Goal: Task Accomplishment & Management: Use online tool/utility

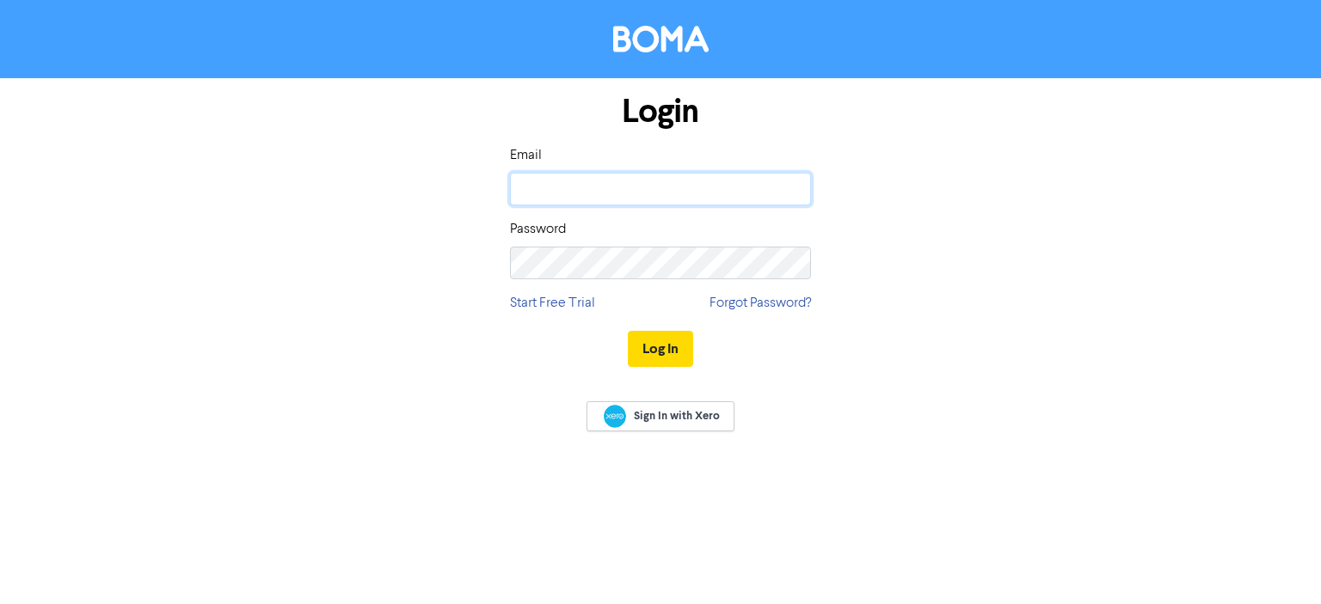
click at [604, 189] on input "email" at bounding box center [660, 189] width 301 height 33
paste input "[PERSON_NAME][EMAIL_ADDRESS][DOMAIN_NAME]"
type input "[PERSON_NAME][EMAIL_ADDRESS][DOMAIN_NAME]"
click at [673, 343] on button "Log In" at bounding box center [660, 349] width 65 height 36
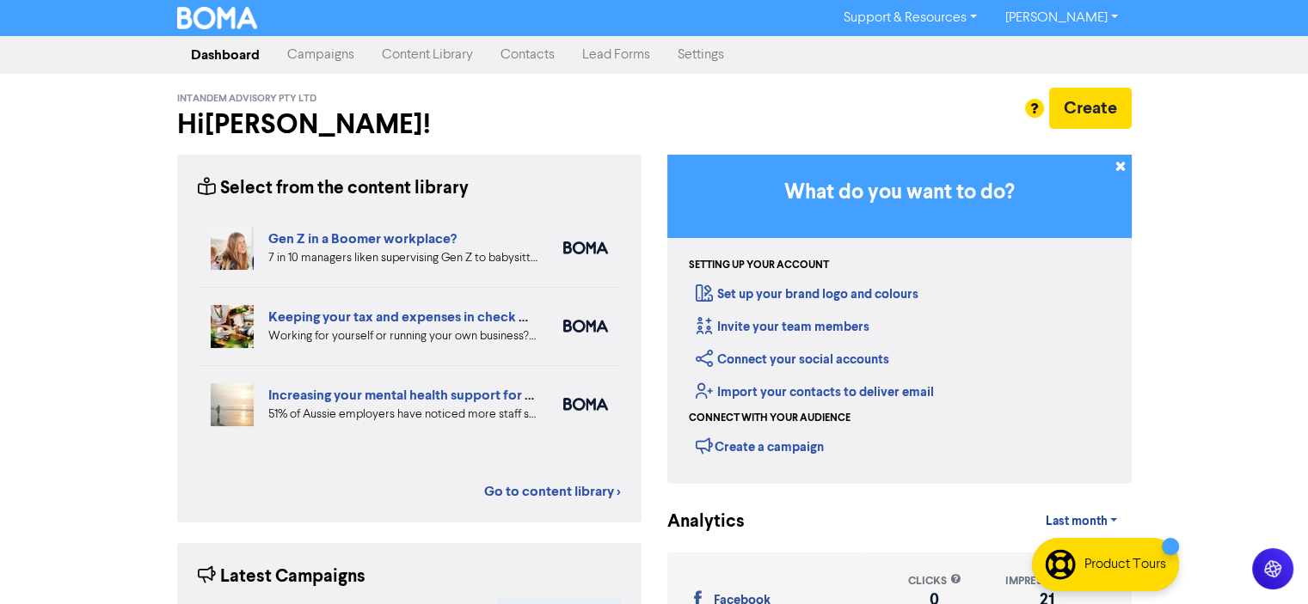
click at [436, 53] on link "Content Library" at bounding box center [427, 55] width 119 height 34
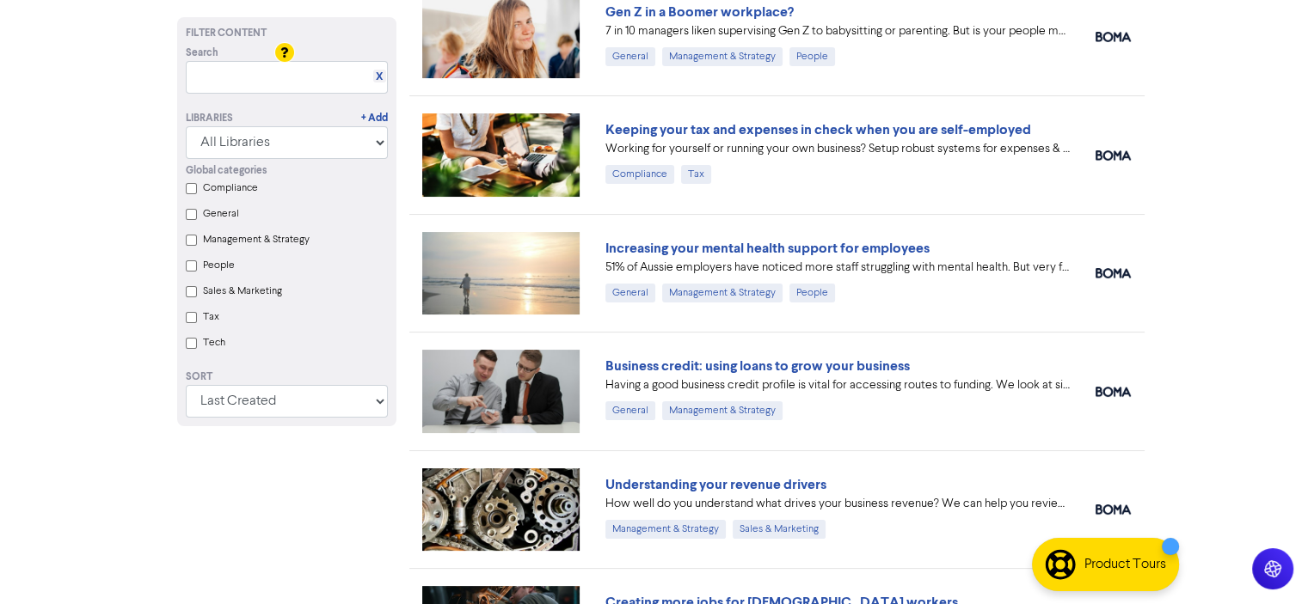
scroll to position [172, 0]
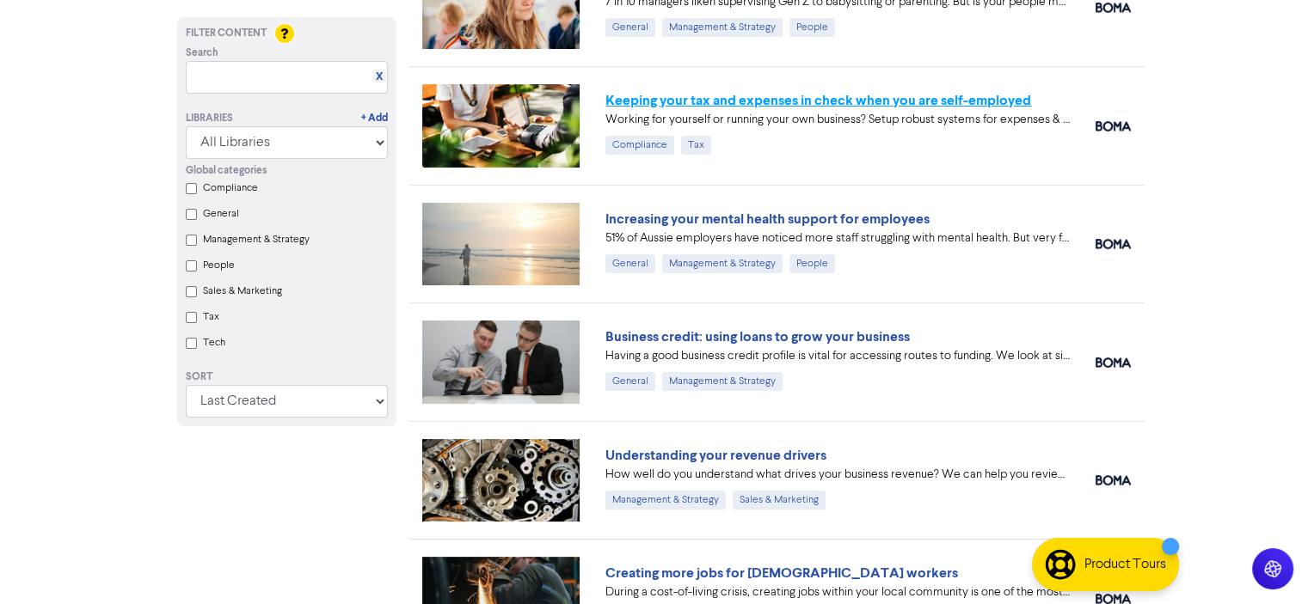
click at [805, 95] on link "Keeping your tax and expenses in check when you are self-employed" at bounding box center [818, 100] width 426 height 17
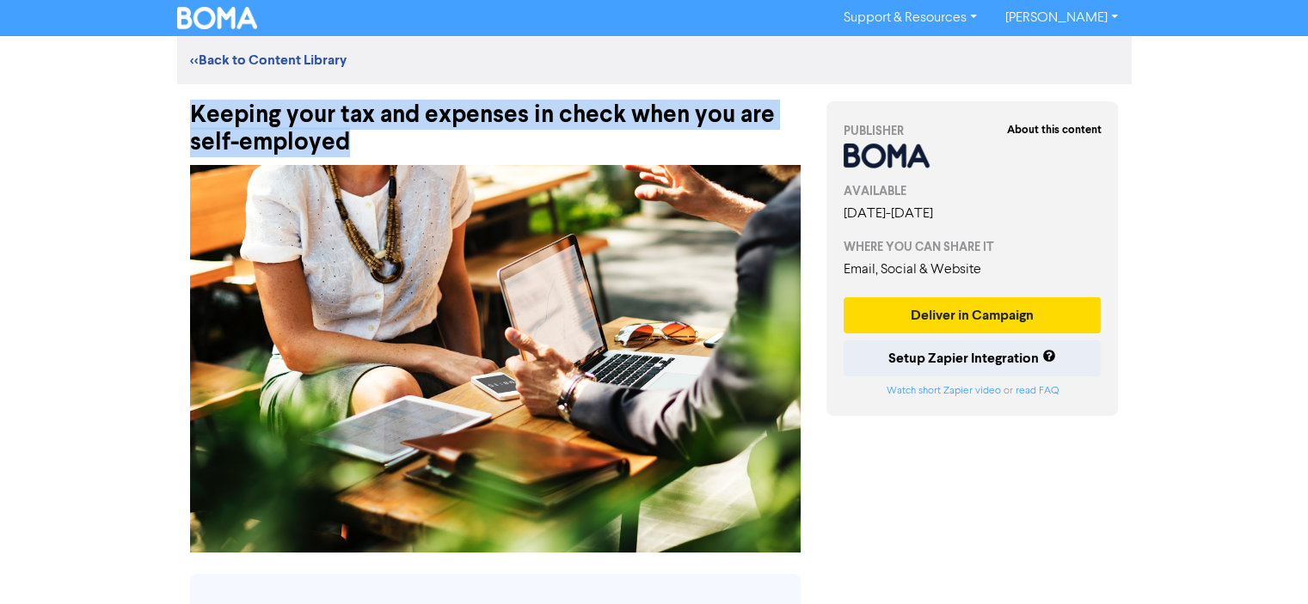
drag, startPoint x: 361, startPoint y: 143, endPoint x: 193, endPoint y: 113, distance: 171.2
click at [193, 113] on div "Keeping your tax and expenses in check when you are self-employed" at bounding box center [495, 120] width 610 height 72
copy div "Keeping your tax and expenses in check when you are self-employed"
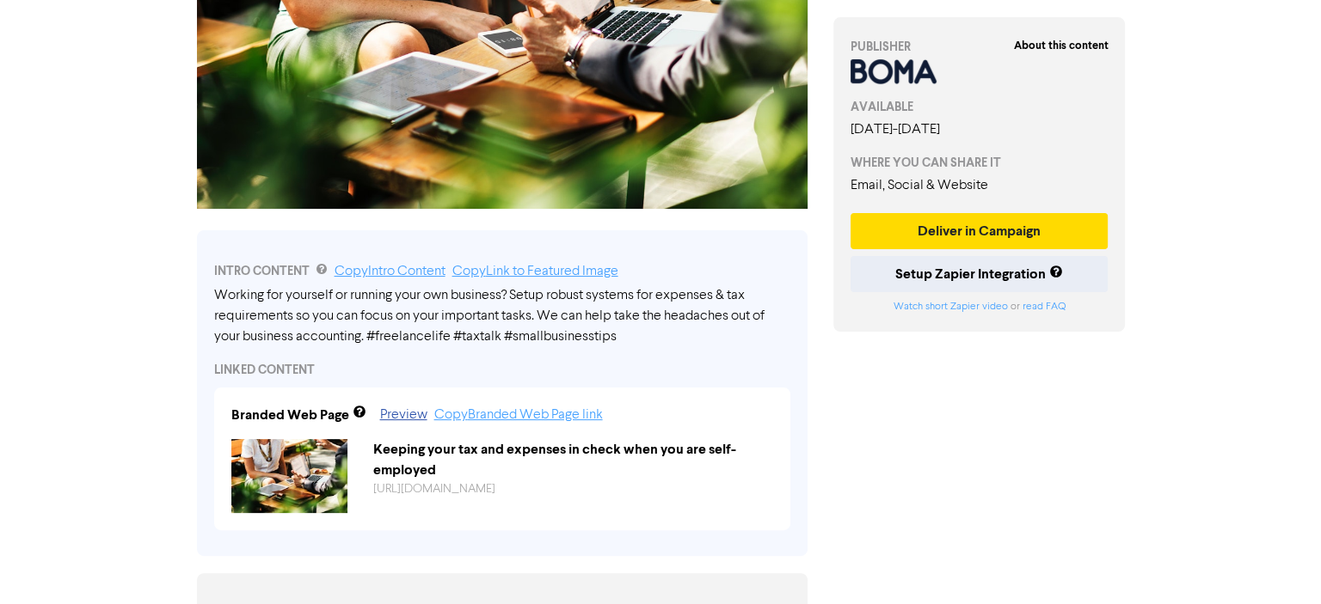
scroll to position [602, 0]
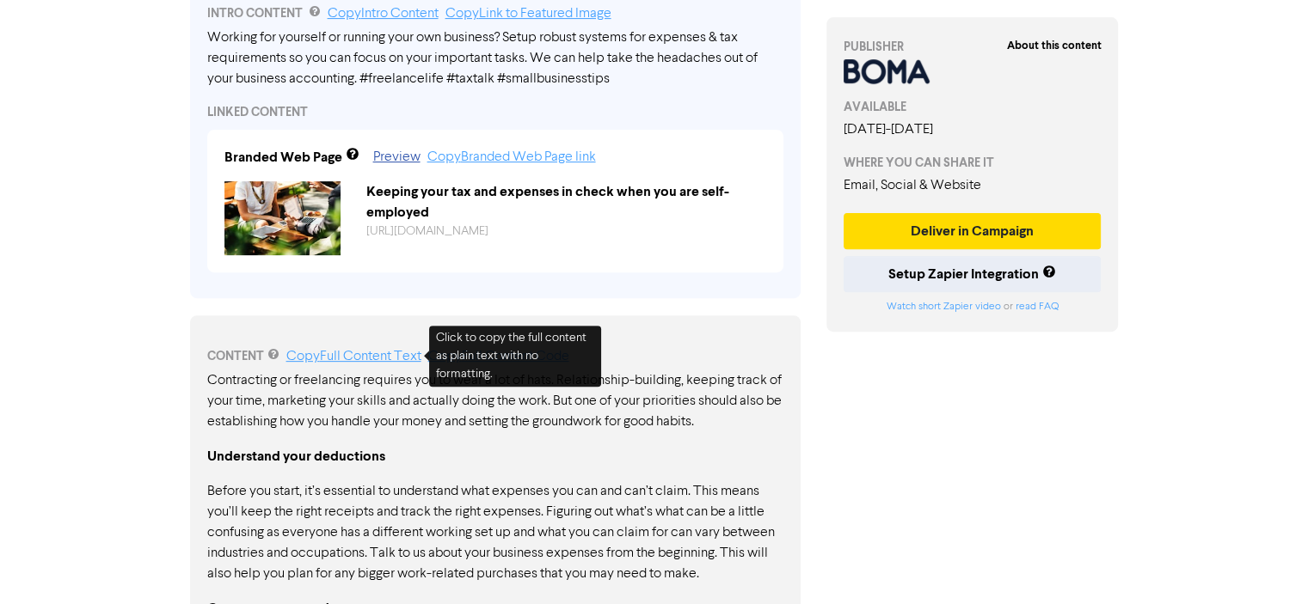
click at [382, 357] on link "Copy Full Content Text" at bounding box center [353, 357] width 135 height 14
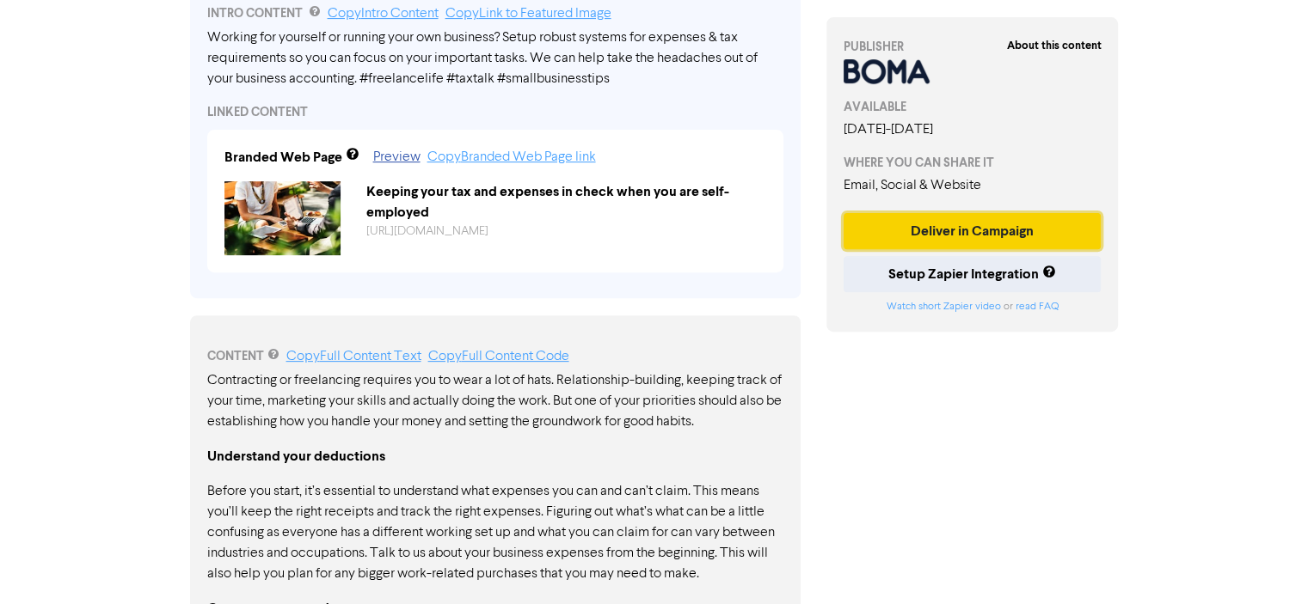
click at [1016, 230] on button "Deliver in Campaign" at bounding box center [972, 231] width 258 height 36
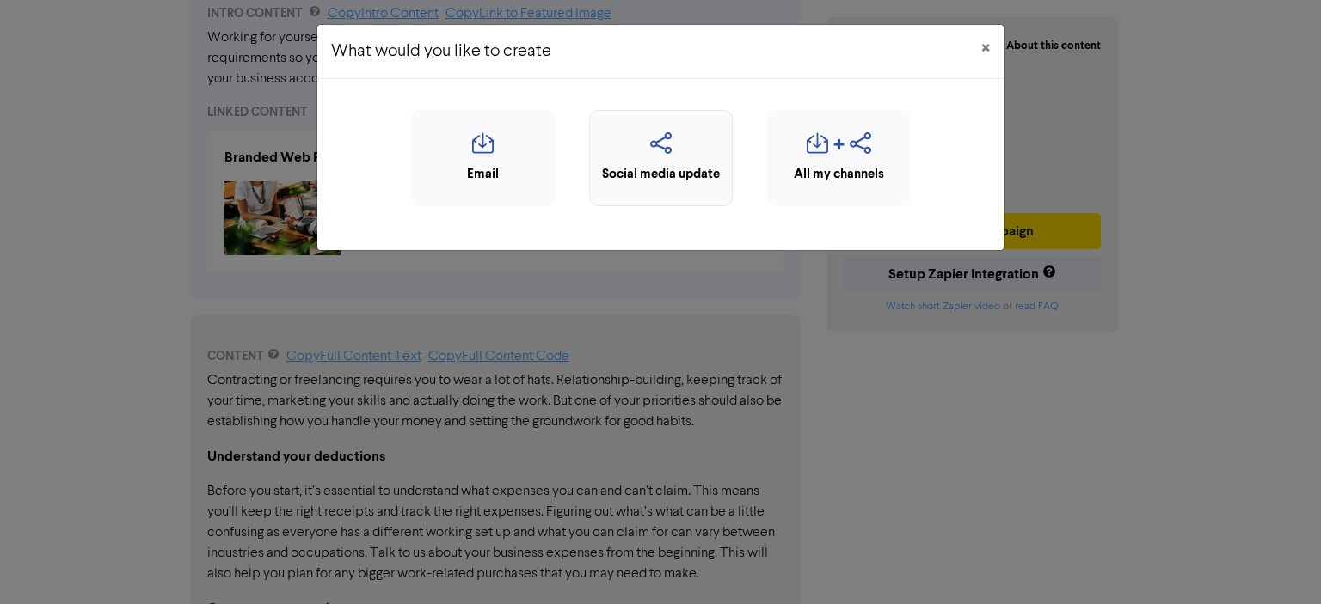
click at [710, 165] on div "Social media update" at bounding box center [660, 175] width 125 height 20
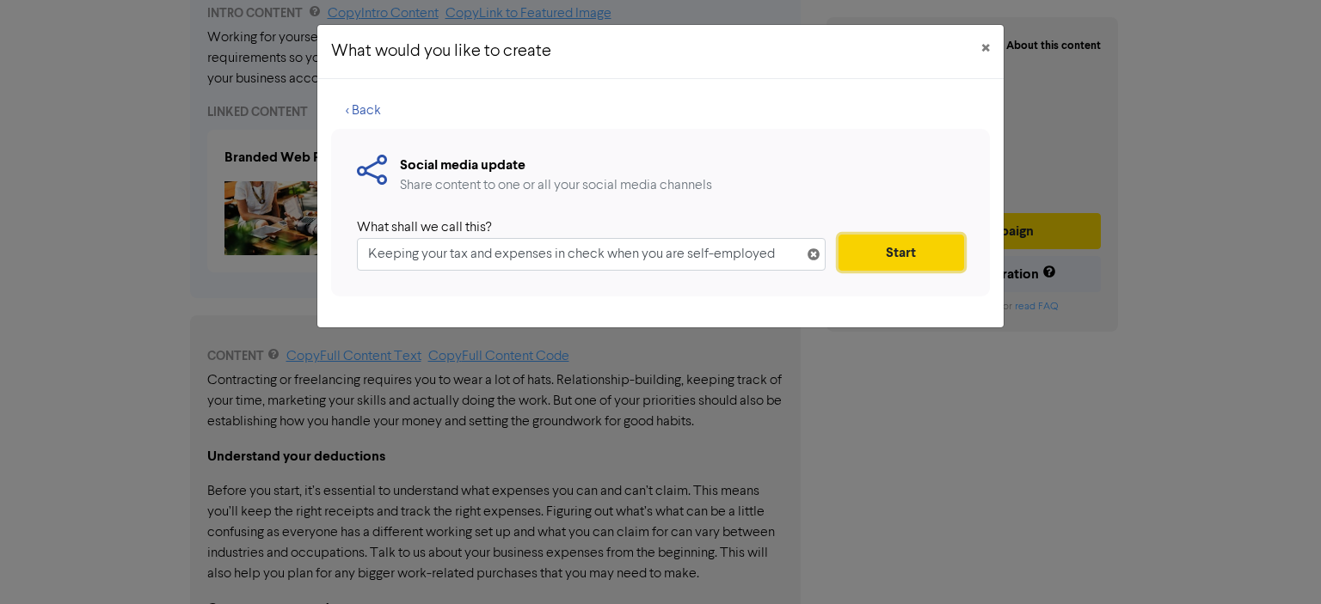
click at [904, 254] on button "Start" at bounding box center [901, 253] width 126 height 36
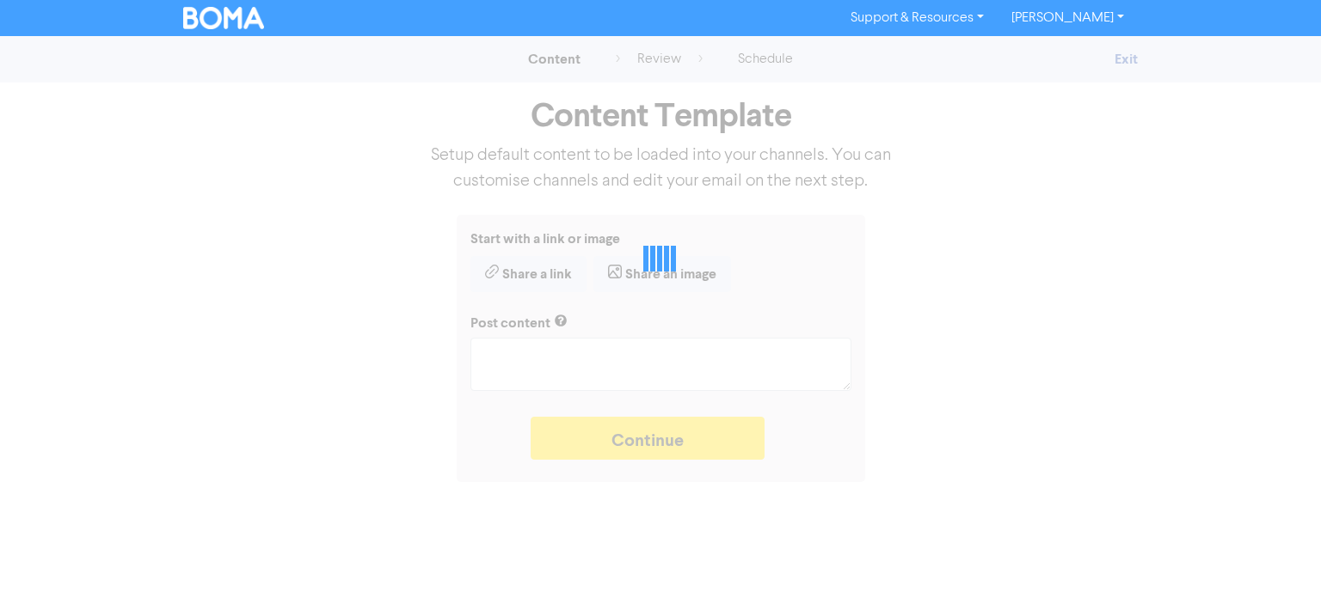
type textarea "x"
type textarea "Working for yourself or running your own business? Setup robust systems for exp…"
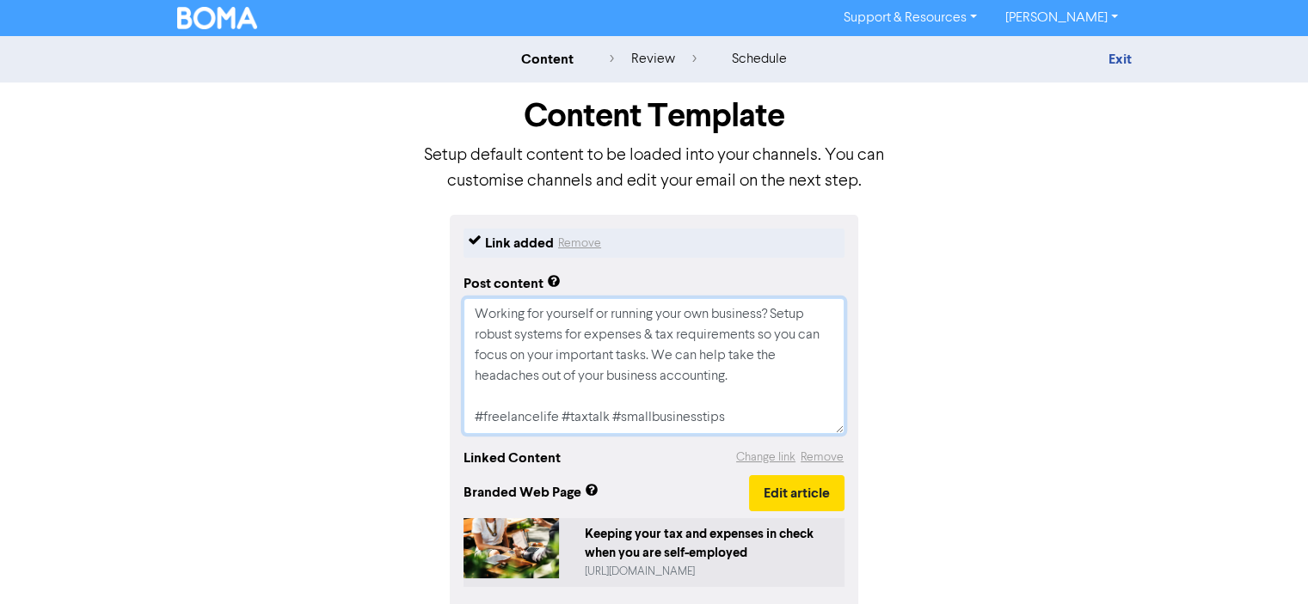
click at [750, 388] on textarea "Working for yourself or running your own business? Setup robust systems for exp…" at bounding box center [653, 366] width 381 height 136
drag, startPoint x: 753, startPoint y: 377, endPoint x: 413, endPoint y: 293, distance: 350.7
paste textarea "Self-employed doctors face unique tax and expense challenges. Learn how to mana…"
type textarea "x"
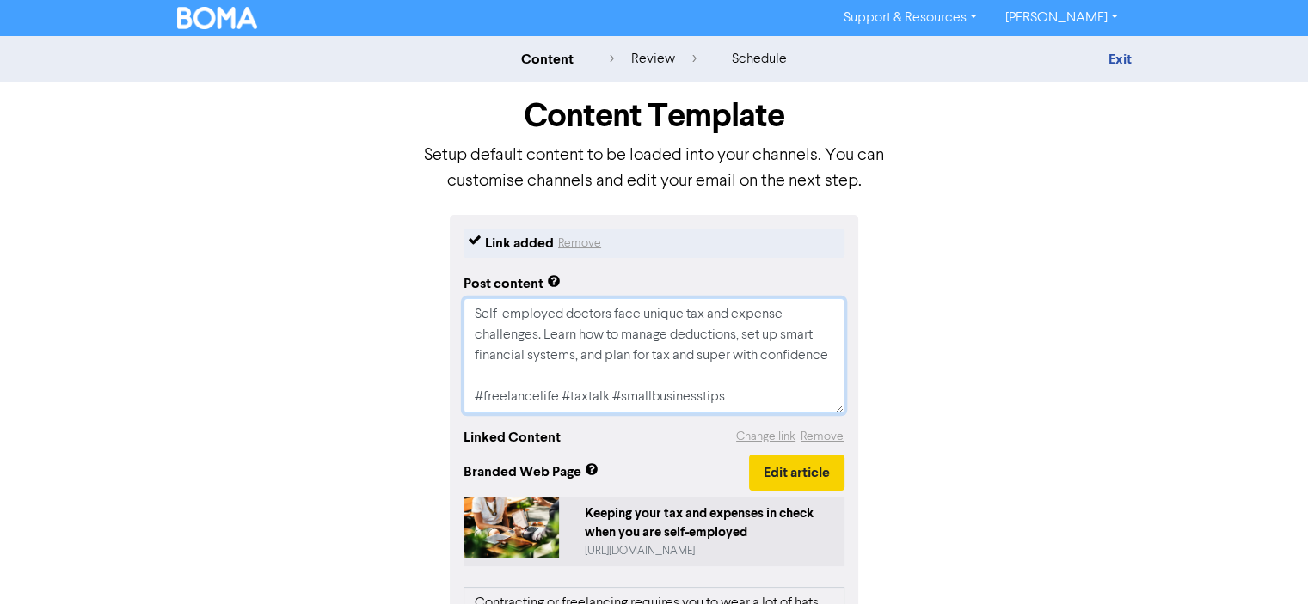
type textarea "Self-employed doctors face unique tax and expense challenges. Learn how to mana…"
click at [798, 475] on button "Edit article" at bounding box center [796, 473] width 95 height 36
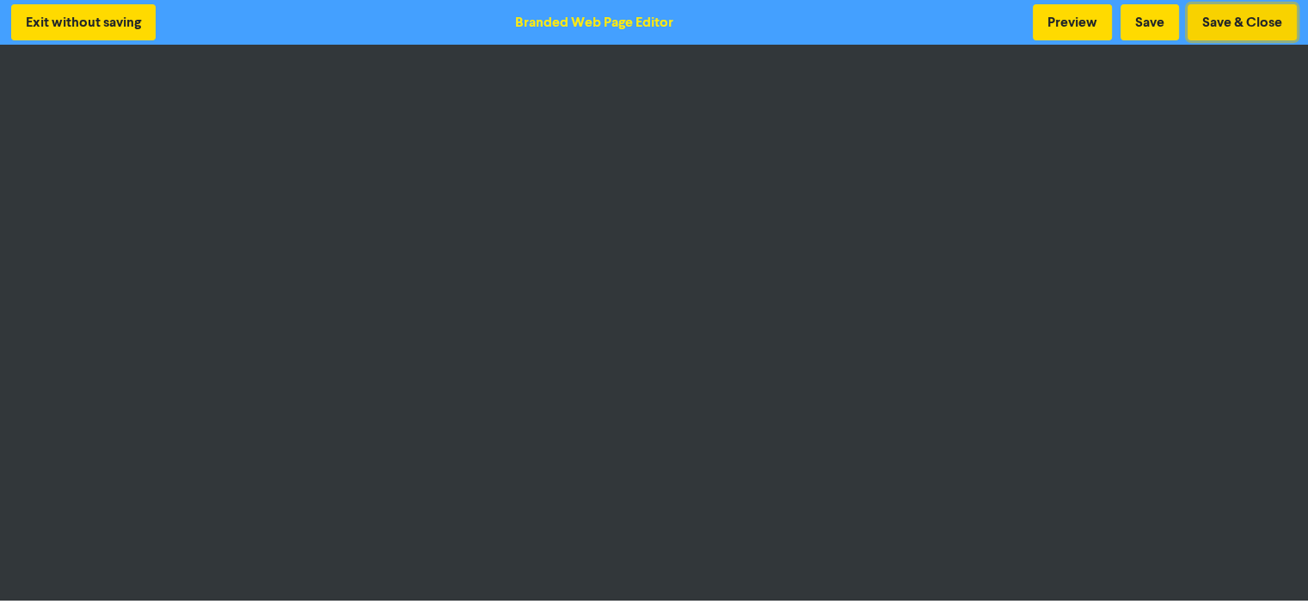
click at [1241, 16] on button "Save & Close" at bounding box center [1241, 22] width 109 height 36
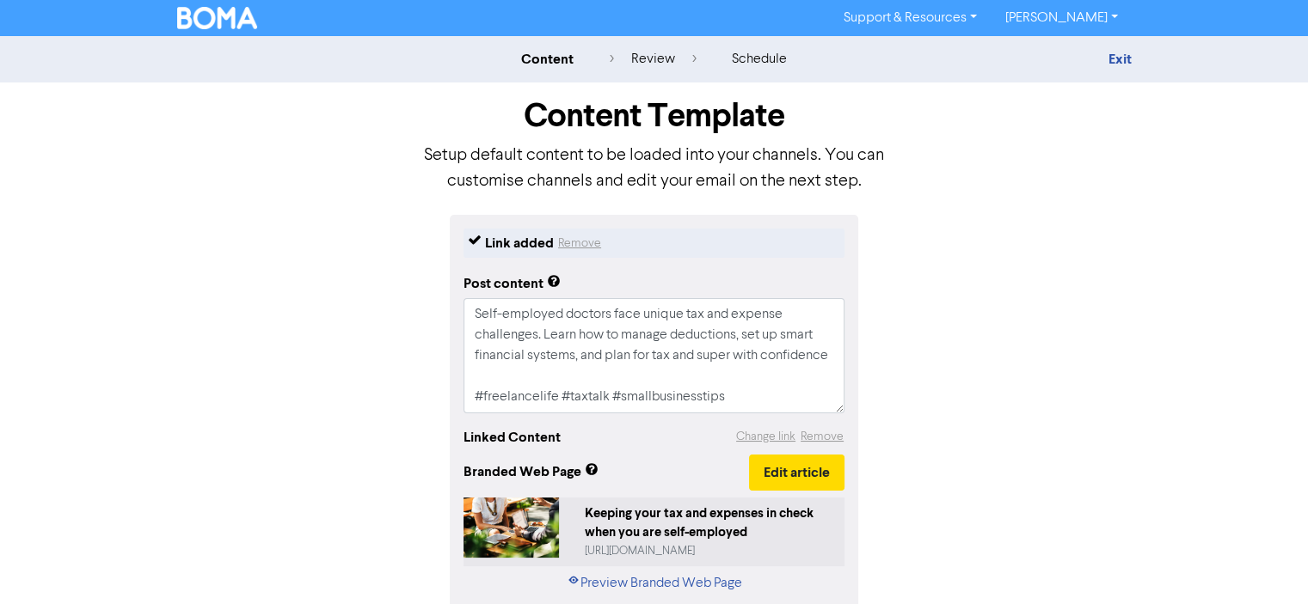
scroll to position [21, 0]
drag, startPoint x: 524, startPoint y: 333, endPoint x: 454, endPoint y: 333, distance: 69.6
click at [454, 333] on div "Link added Remove Post content Self-employed doctors face unique tax and expens…" at bounding box center [654, 450] width 408 height 470
type textarea "x"
type textarea "Self-employed doctors face unique tax and expense challenges. Learn how to mana…"
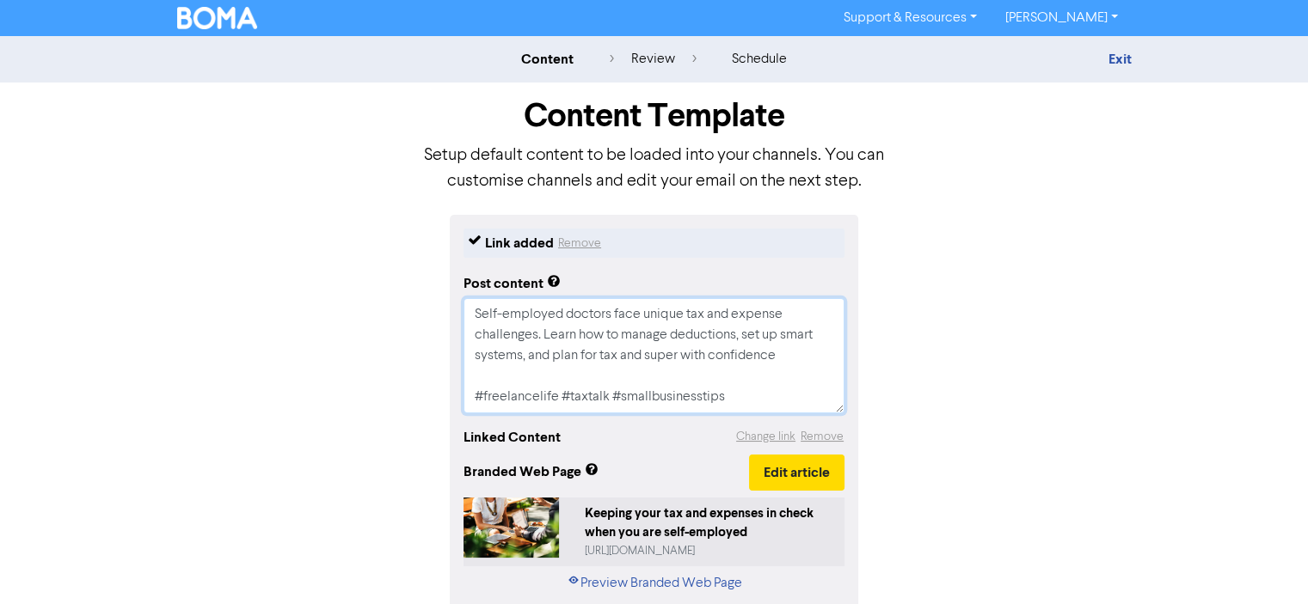
scroll to position [0, 0]
type textarea "x"
type textarea "Self-employed doctors face unique tax and expense challenges. Learn how to mana…"
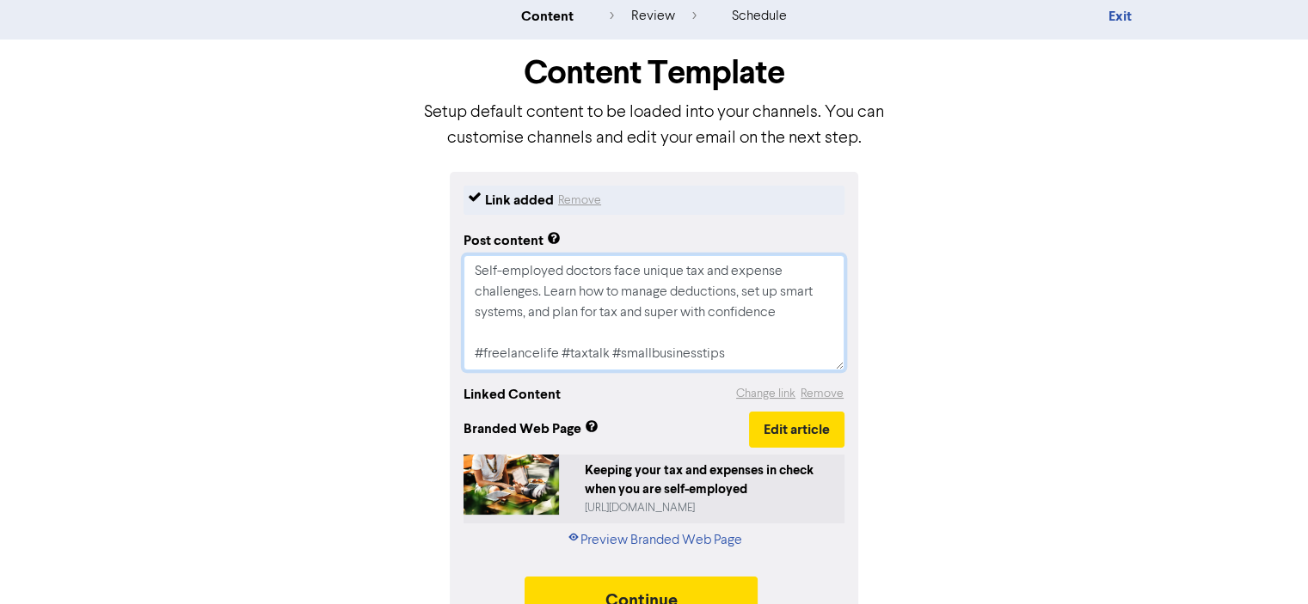
scroll to position [81, 0]
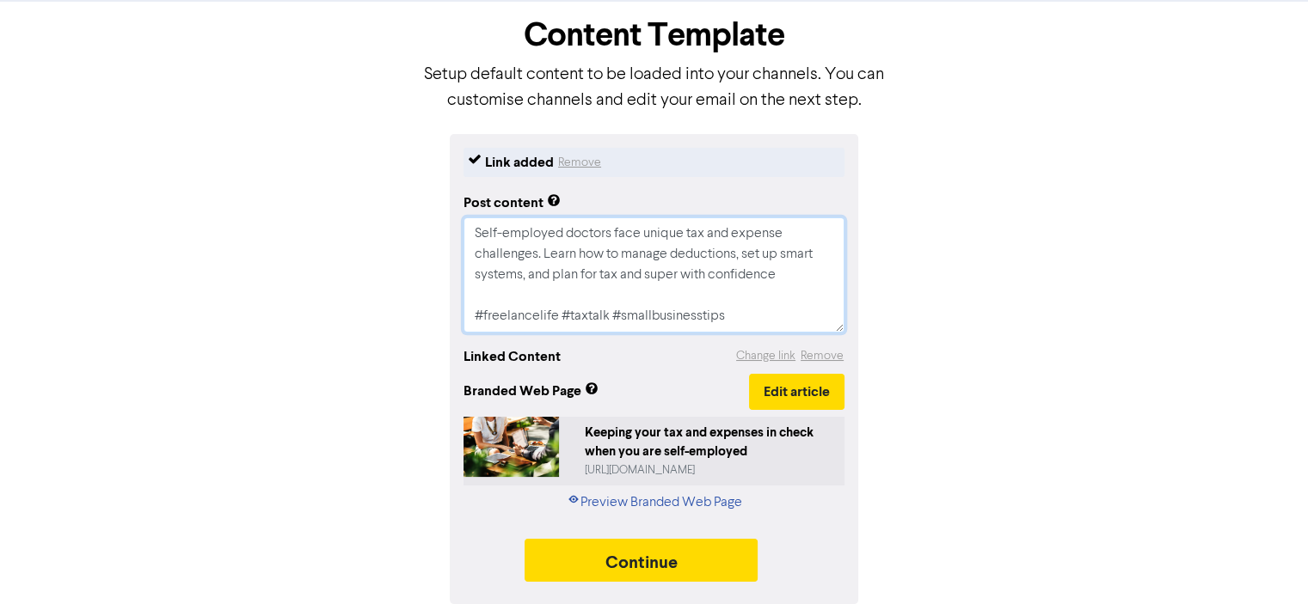
drag, startPoint x: 561, startPoint y: 312, endPoint x: 404, endPoint y: 319, distance: 156.6
click at [404, 319] on div "Link added Remove Post content Self-employed doctors face unique tax and expens…" at bounding box center [654, 369] width 980 height 470
type textarea "x"
type textarea "Self-employed doctors face unique tax and expense challenges. Learn how to mana…"
click at [688, 549] on button "Continue" at bounding box center [641, 560] width 234 height 43
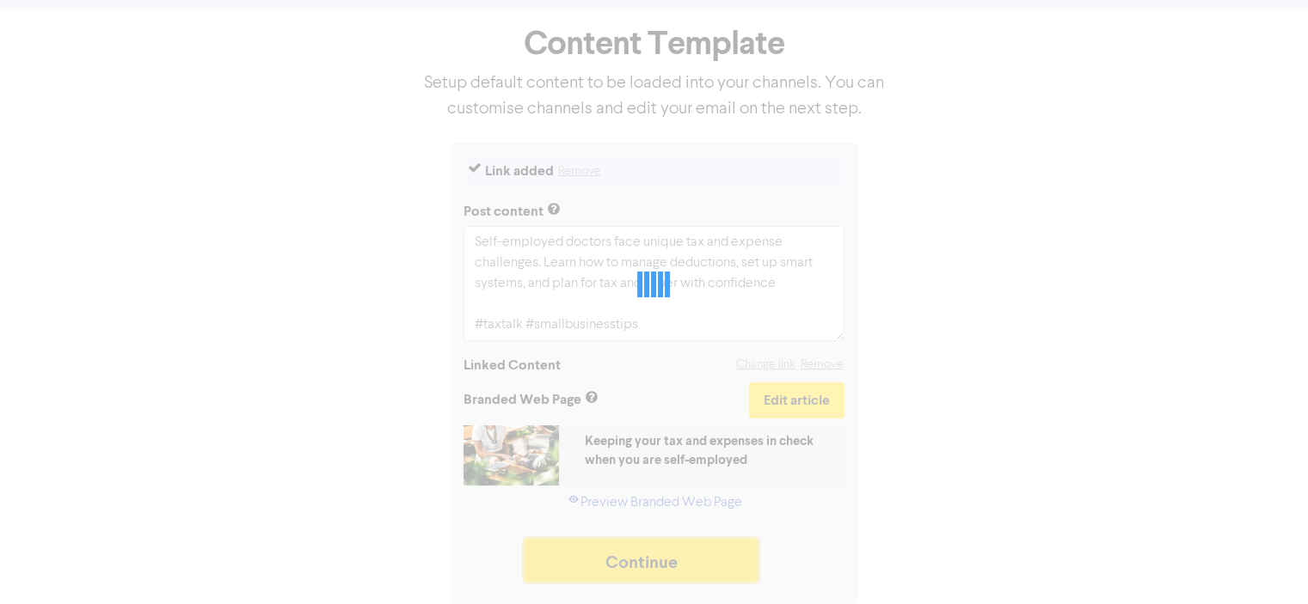
scroll to position [72, 0]
type textarea "x"
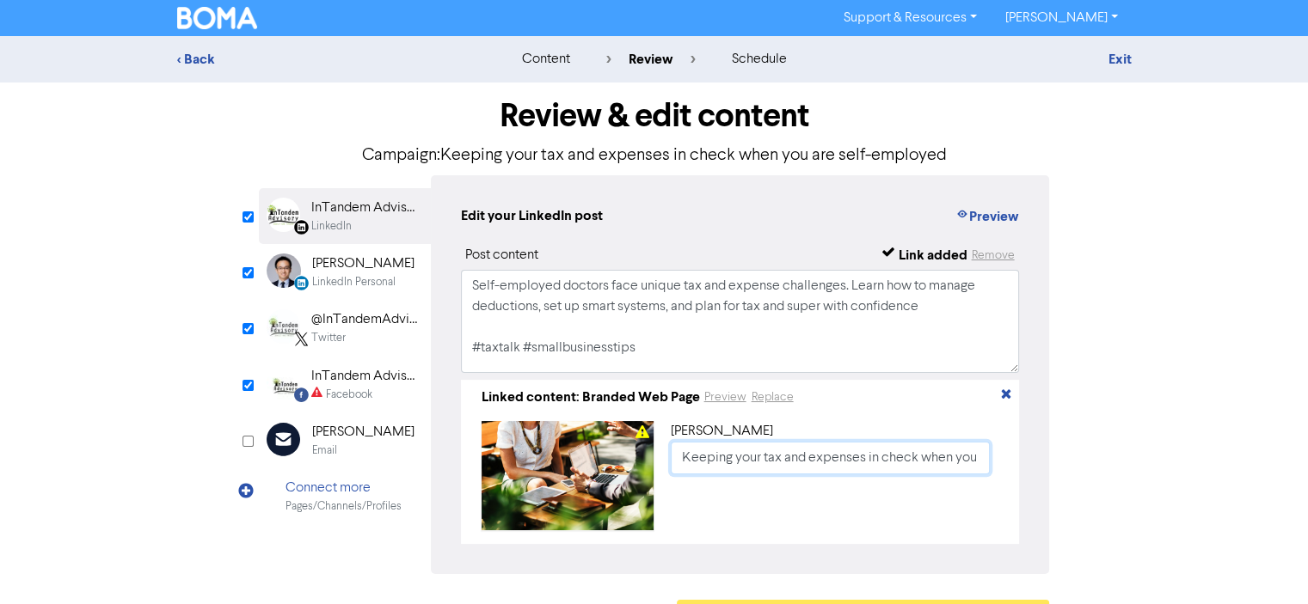
click at [742, 463] on input "Keeping your tax and expenses in check when you are self-employed" at bounding box center [831, 458] width 320 height 33
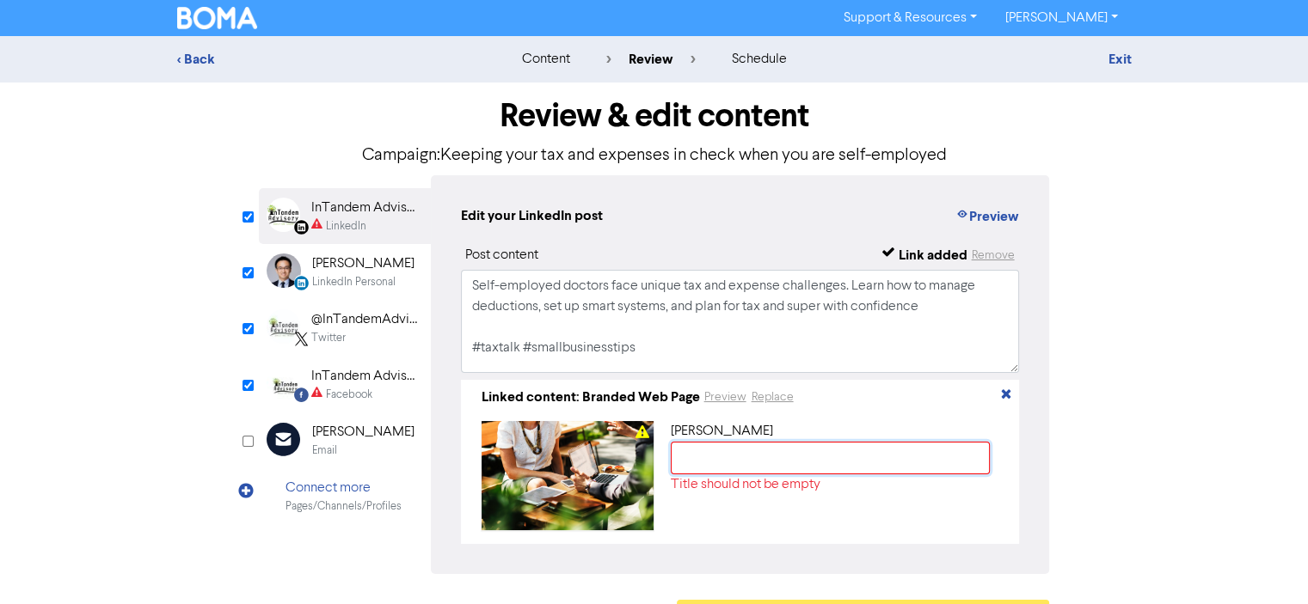
paste input "Keeping Your Tax and Expenses in Check as a Self-Employed Doctor"
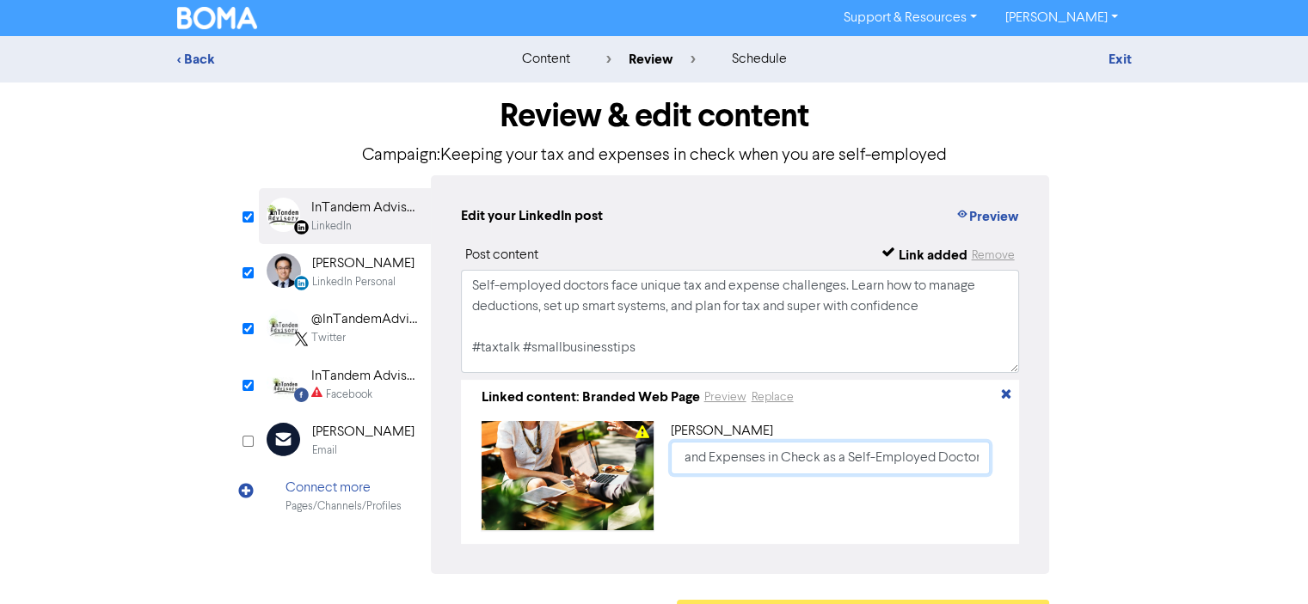
type input "Keeping Your Tax and Expenses in Check as a Self-Employed Doctor"
drag, startPoint x: 661, startPoint y: 353, endPoint x: 303, endPoint y: 250, distance: 372.2
click at [303, 250] on div "LinkedIn Page Created with Sketch. InTandem Advisory LinkedIn LinkedIn Personal…" at bounding box center [654, 374] width 791 height 399
click at [349, 371] on div "InTandem Advisory" at bounding box center [366, 376] width 110 height 21
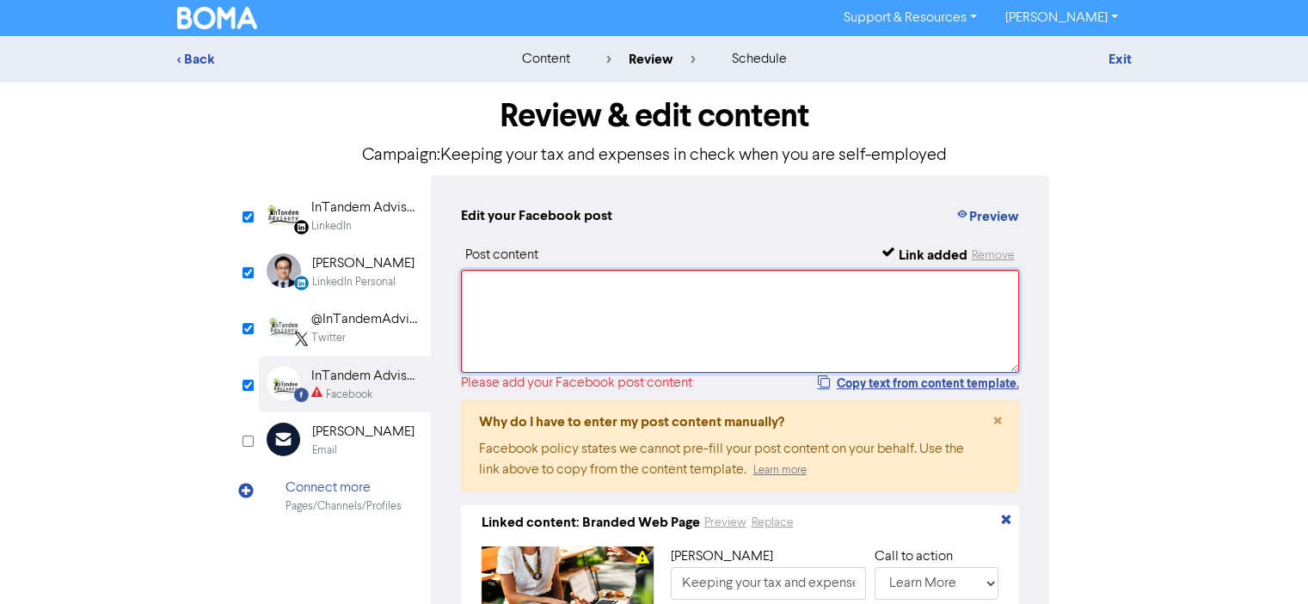
click at [524, 303] on textarea at bounding box center [740, 321] width 559 height 103
paste textarea "Self-employed doctors face unique tax and expense challenges. Learn how to mana…"
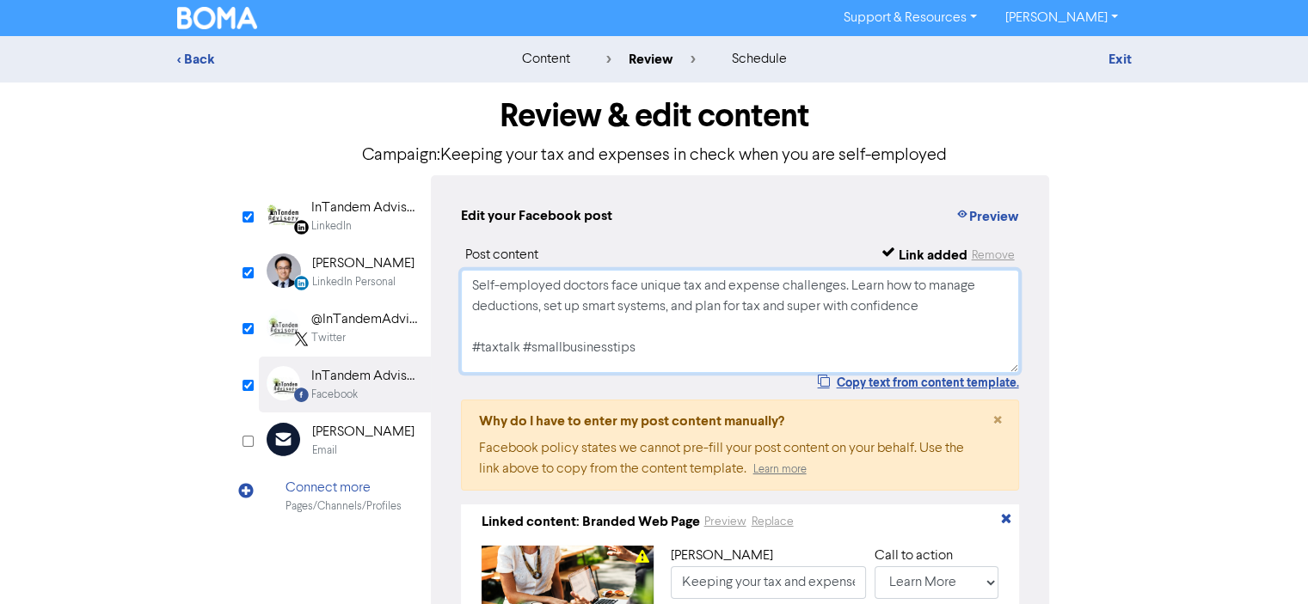
type textarea "Self-employed doctors face unique tax and expense challenges. Learn how to mana…"
click at [372, 277] on div "LinkedIn Personal" at bounding box center [353, 282] width 83 height 16
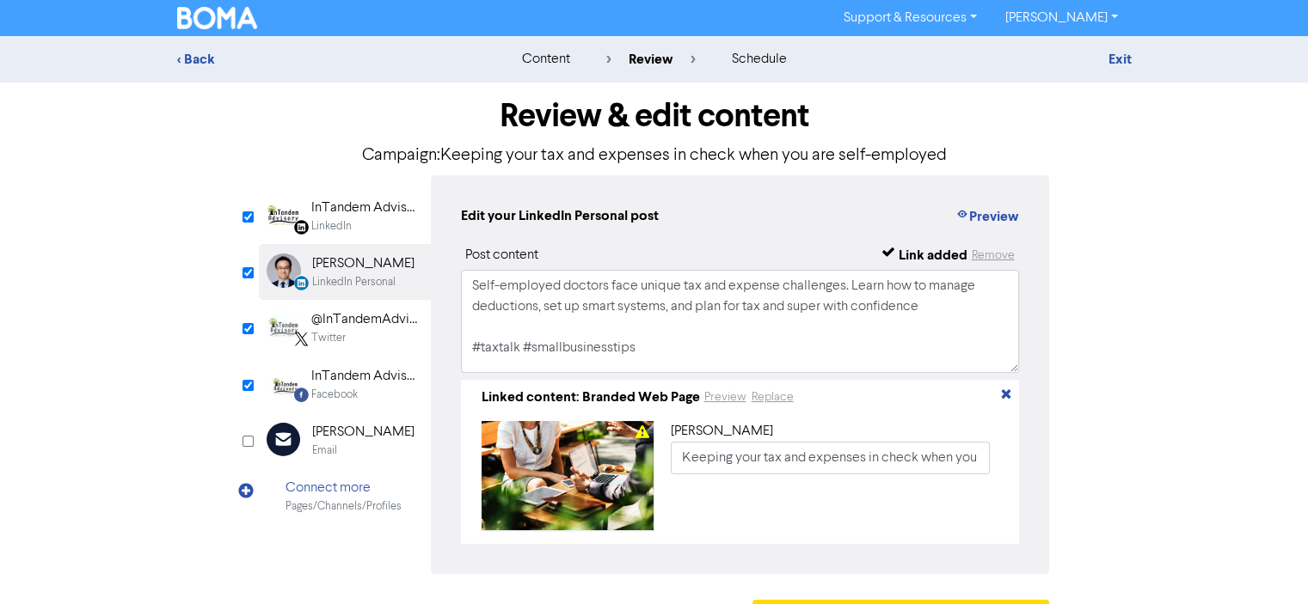
click at [385, 322] on div "@InTandemAdviso1" at bounding box center [366, 320] width 110 height 21
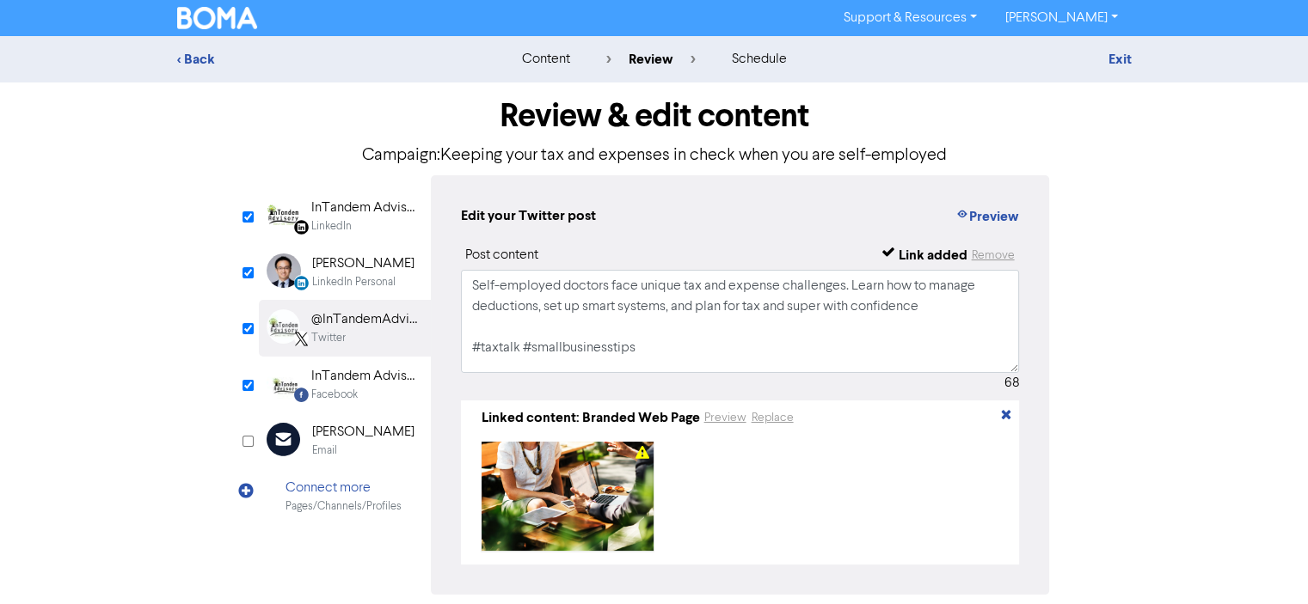
click at [375, 211] on div "InTandem Advisory" at bounding box center [366, 208] width 110 height 21
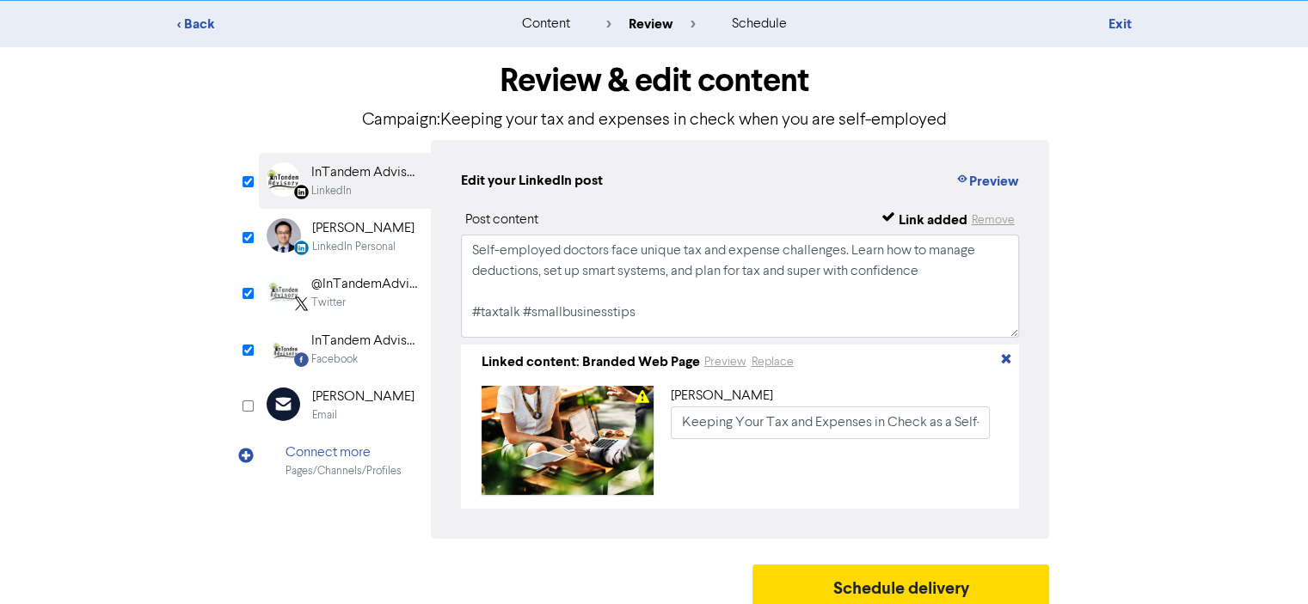
scroll to position [53, 0]
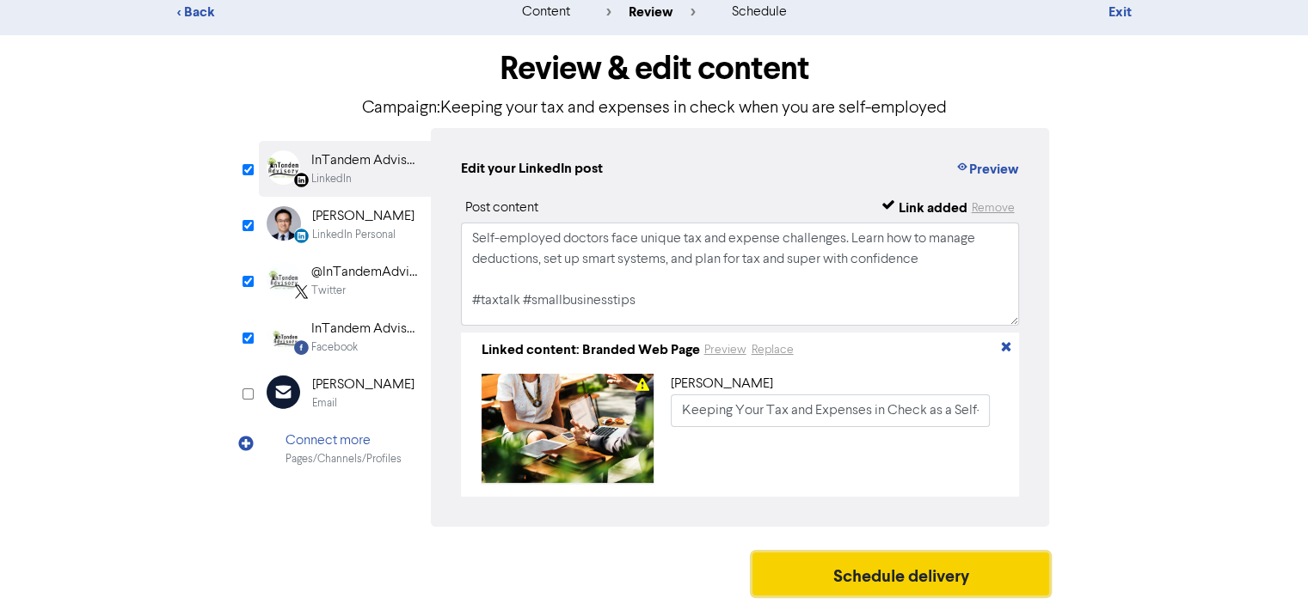
click at [979, 571] on button "Schedule delivery" at bounding box center [900, 574] width 297 height 43
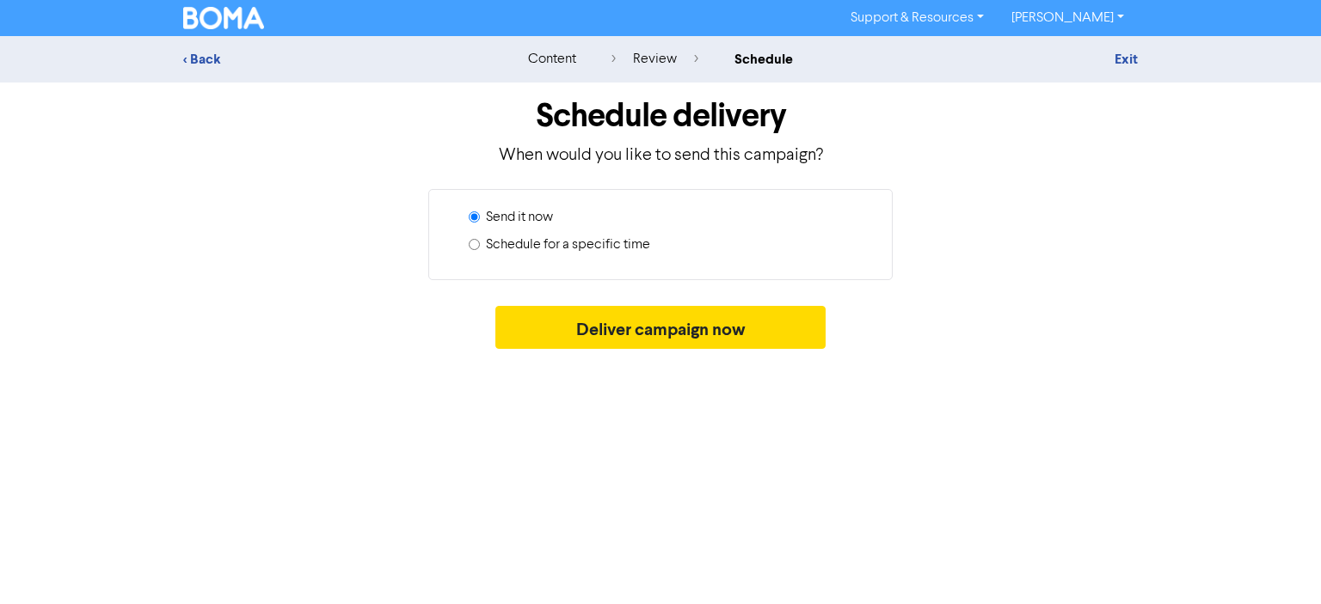
click at [590, 243] on label "Schedule for a specific time" at bounding box center [568, 245] width 164 height 21
click at [480, 243] on input "Schedule for a specific time" at bounding box center [474, 244] width 11 height 11
radio input "true"
radio input "false"
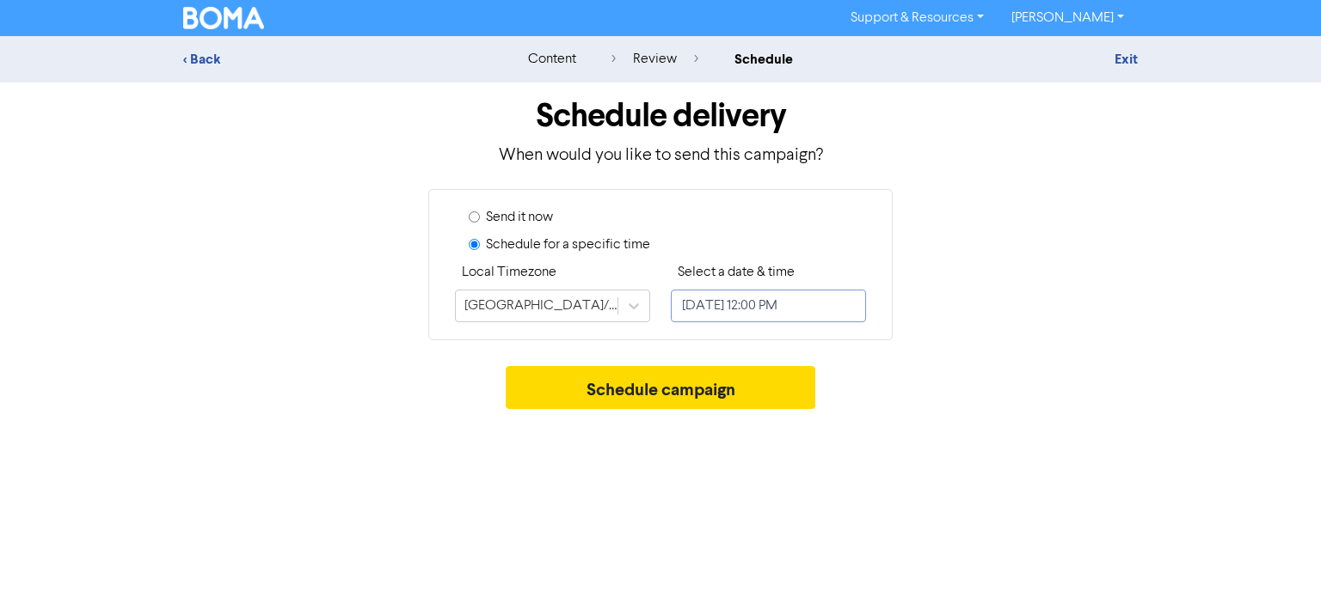
select select "7"
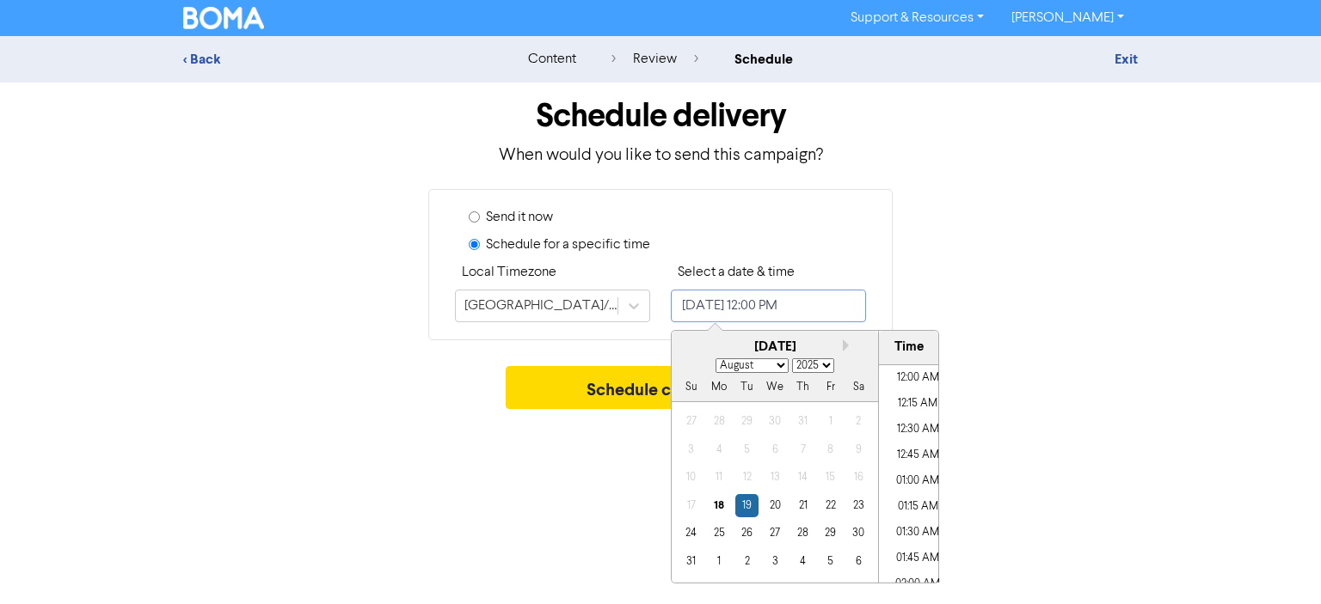
click at [788, 303] on input "[DATE] 12:00 PM" at bounding box center [768, 306] width 195 height 33
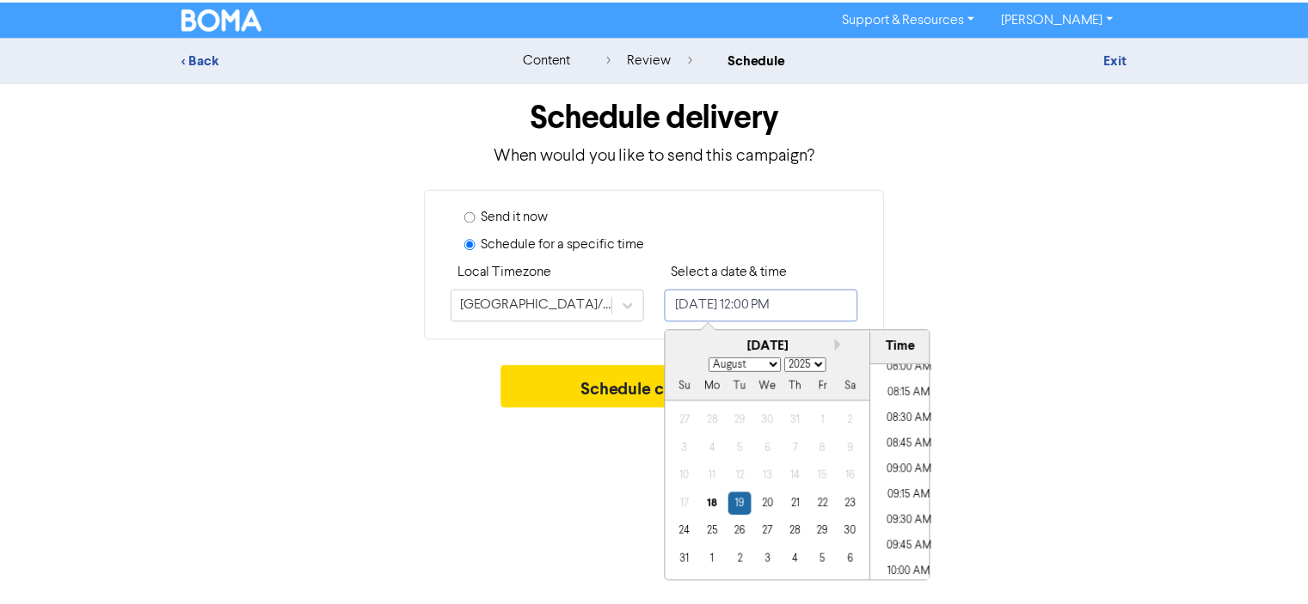
scroll to position [798, 0]
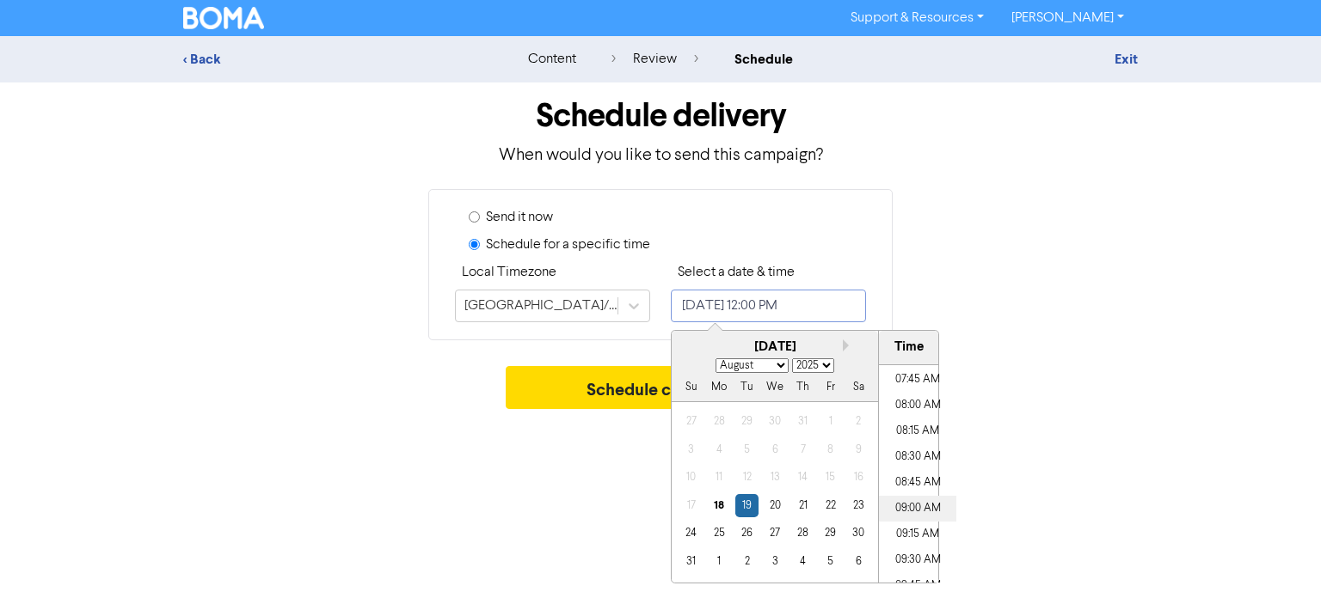
click at [910, 501] on li "09:00 AM" at bounding box center [917, 509] width 77 height 26
type input "[DATE] 9:00 AM"
click at [1059, 420] on div "Support & Resources Video Tutorials FAQ & Guides Marketing Education [PERSON_NA…" at bounding box center [660, 302] width 1321 height 604
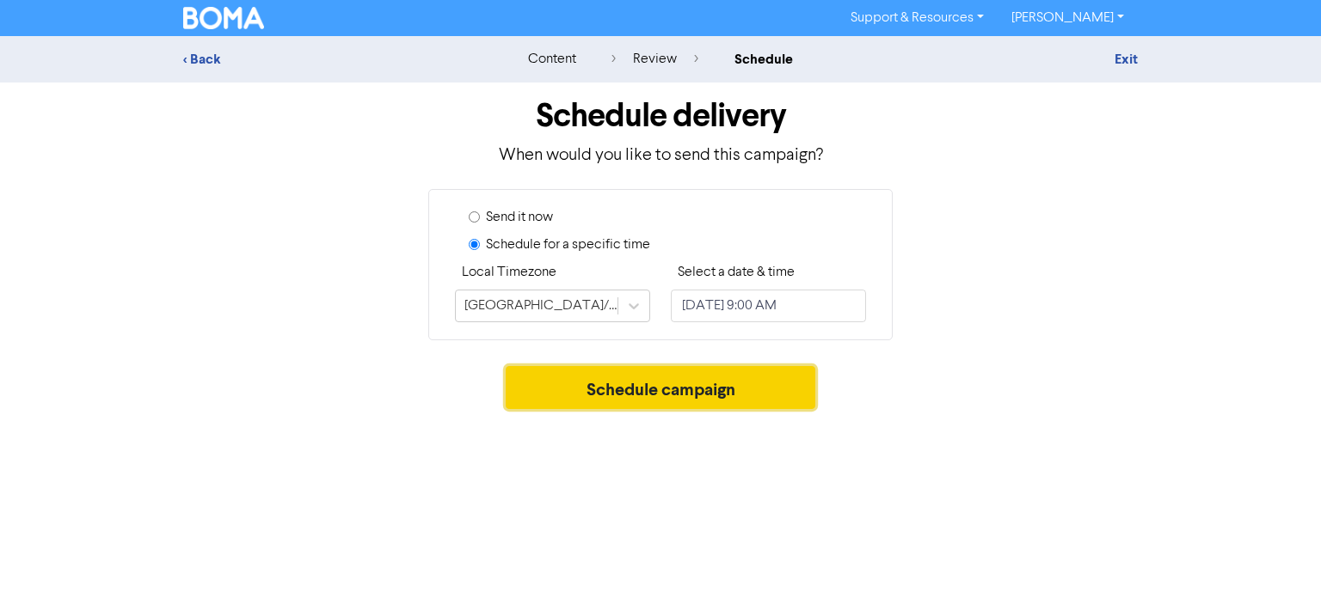
click at [704, 388] on button "Schedule campaign" at bounding box center [661, 387] width 310 height 43
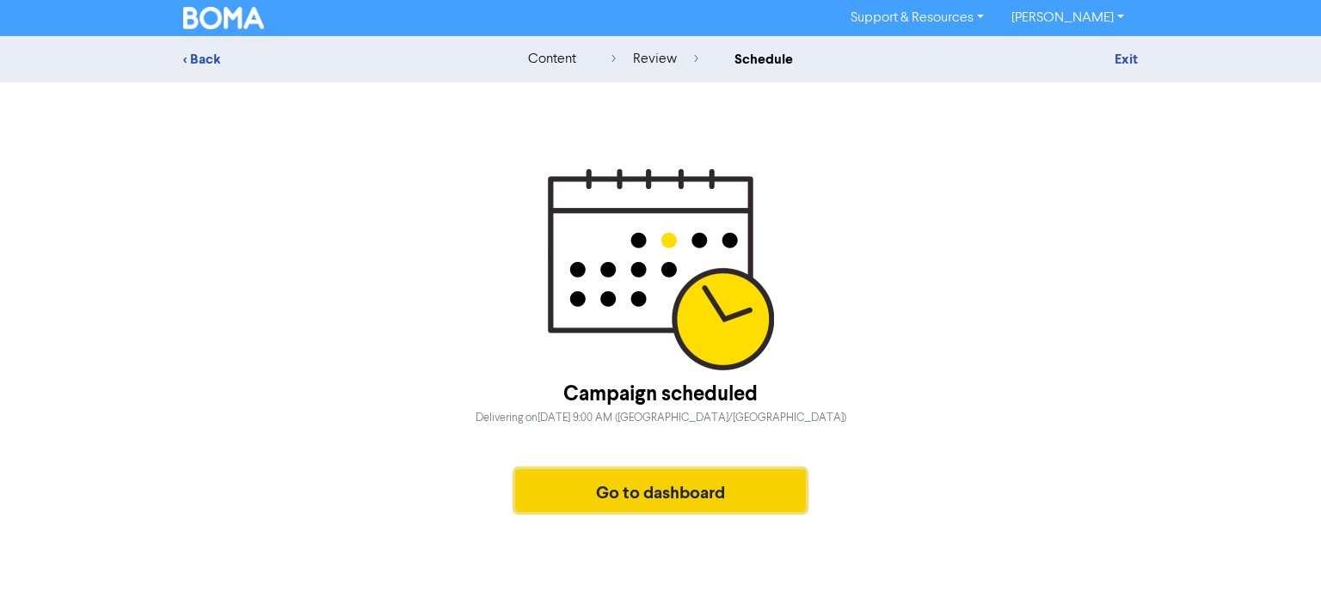
click at [672, 495] on button "Go to dashboard" at bounding box center [660, 490] width 291 height 43
